Goal: Check status

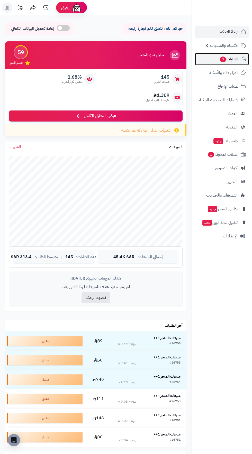
click at [234, 59] on span "الطلبات 3" at bounding box center [228, 58] width 19 height 7
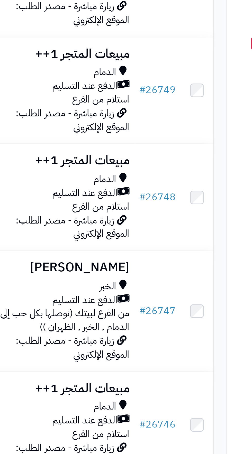
scroll to position [196, 0]
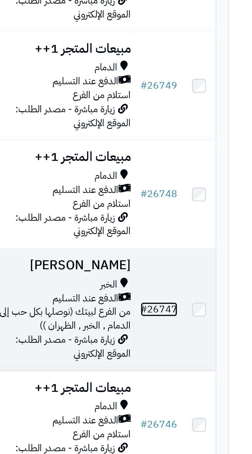
click at [165, 338] on link "# 26747" at bounding box center [162, 338] width 16 height 6
